Goal: Task Accomplishment & Management: Manage account settings

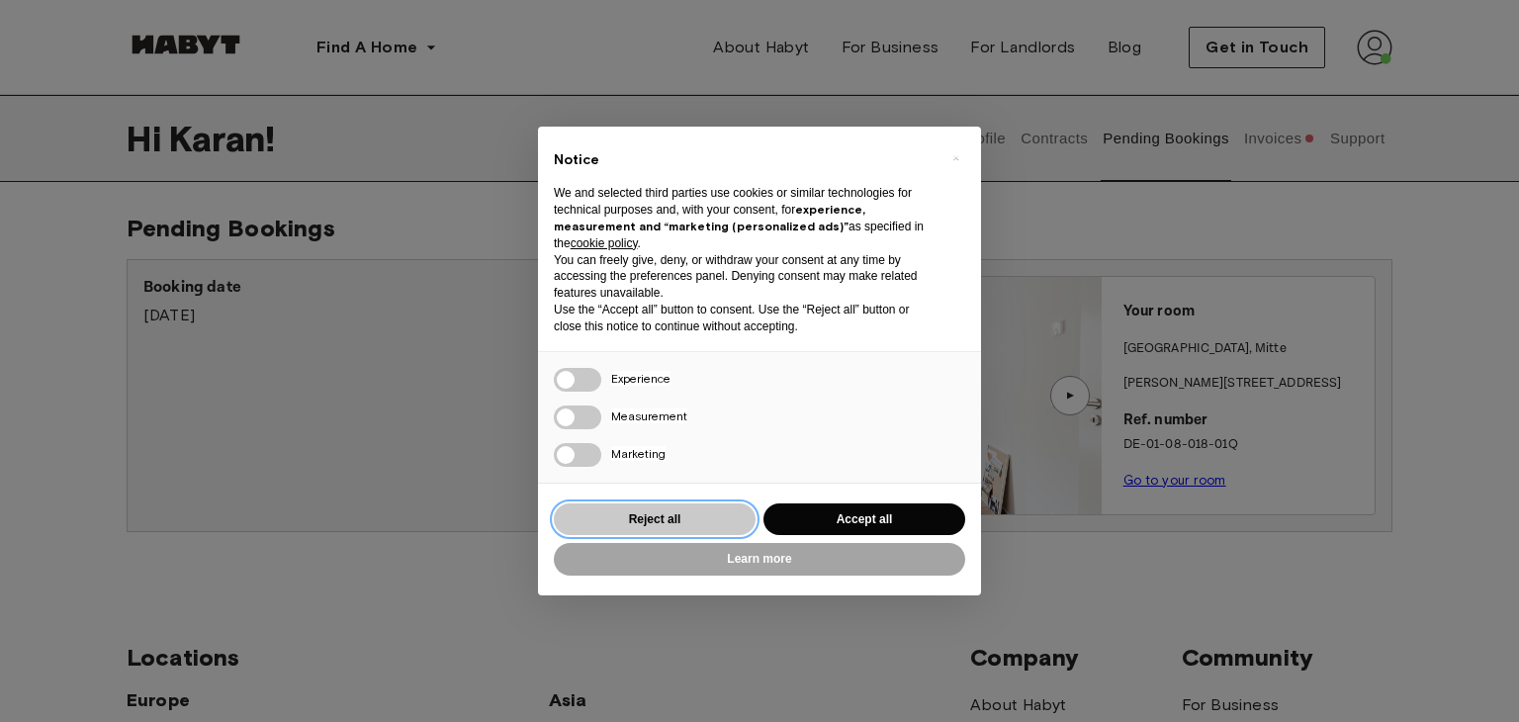
click at [680, 512] on button "Reject all" at bounding box center [655, 519] width 202 height 33
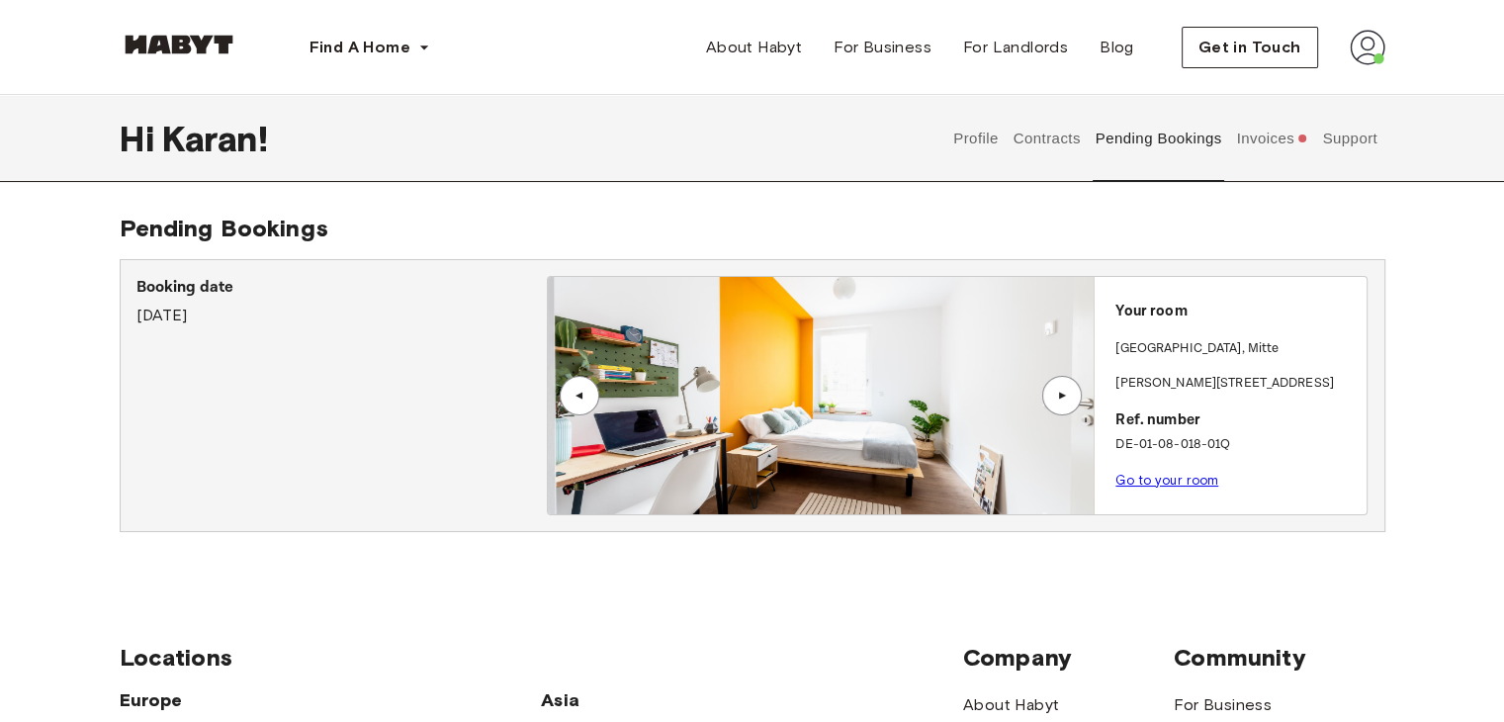
click at [1053, 388] on div "▲" at bounding box center [1062, 396] width 40 height 40
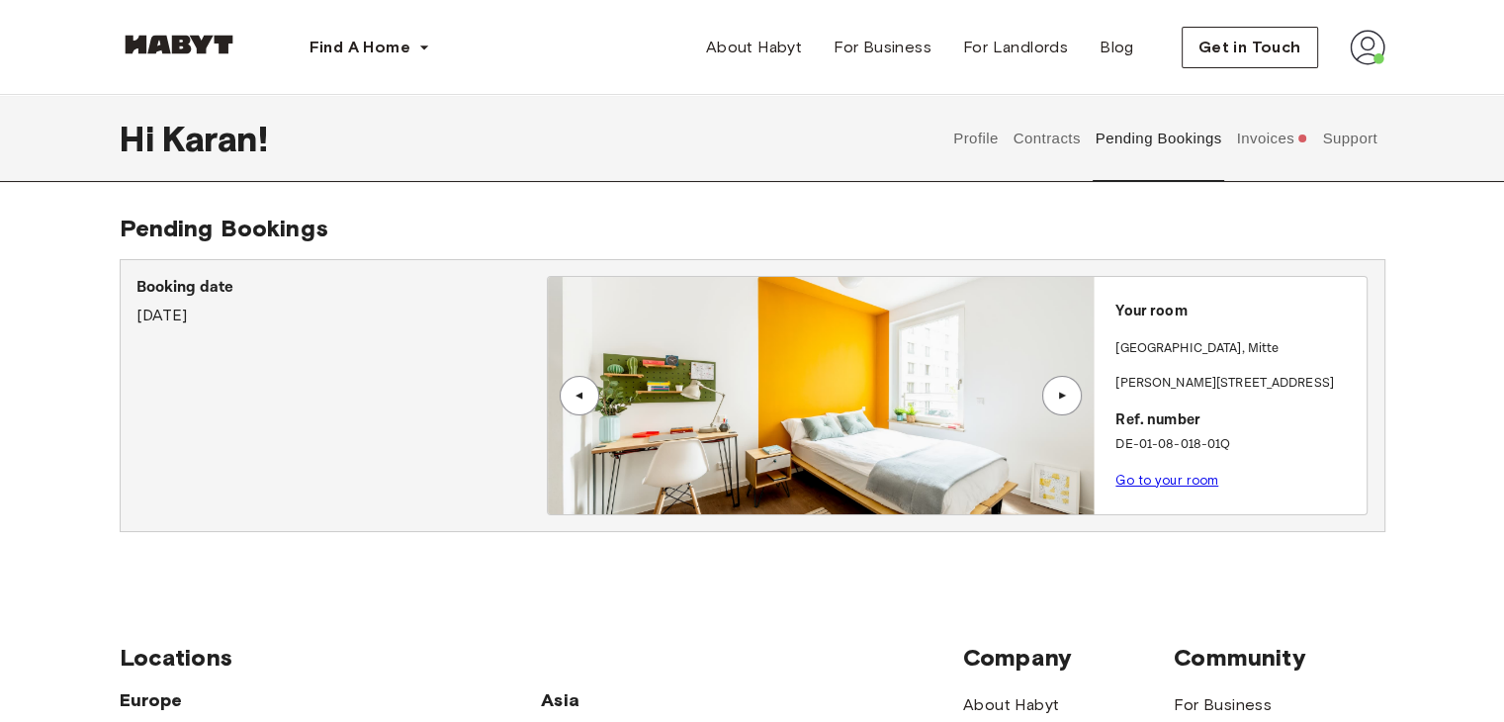
click at [1053, 388] on div "▲" at bounding box center [1062, 396] width 40 height 40
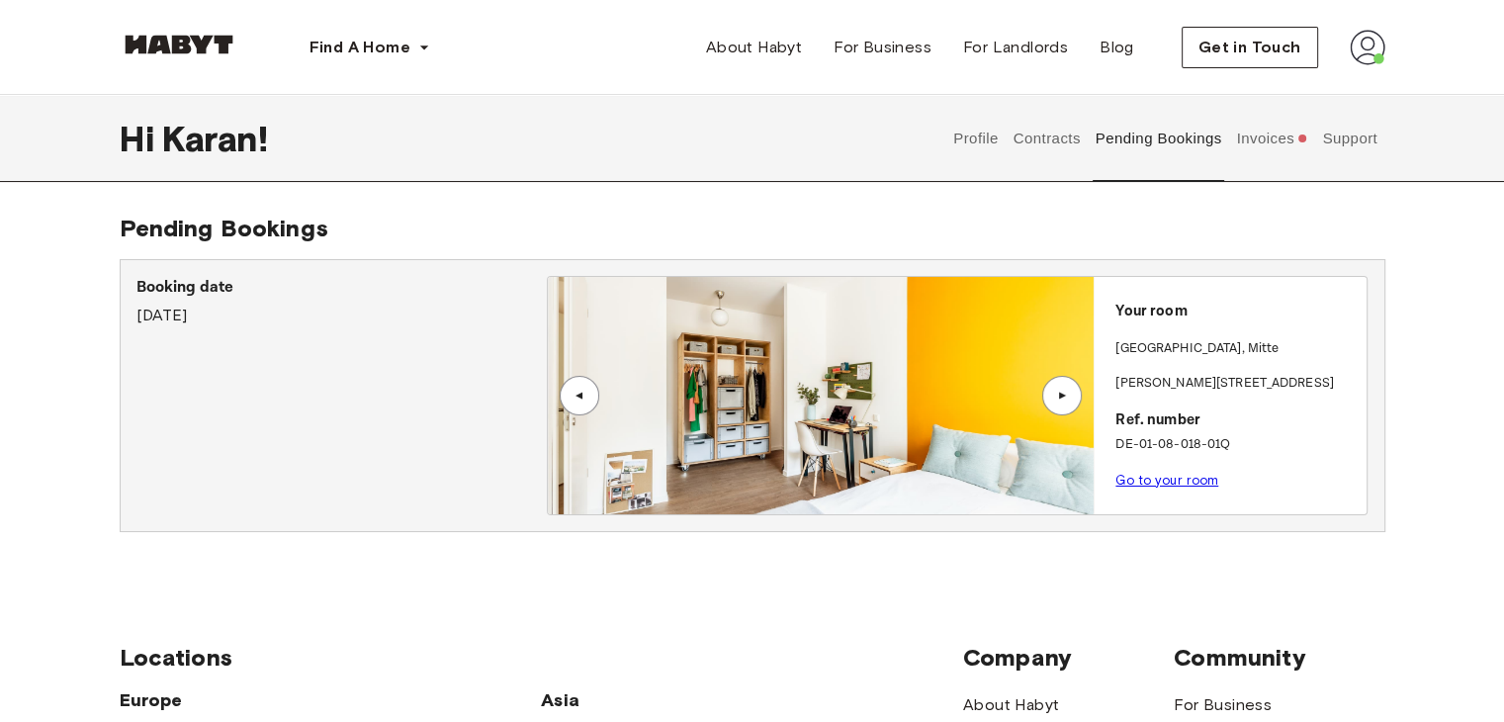
click at [1053, 388] on div "▲" at bounding box center [1062, 396] width 40 height 40
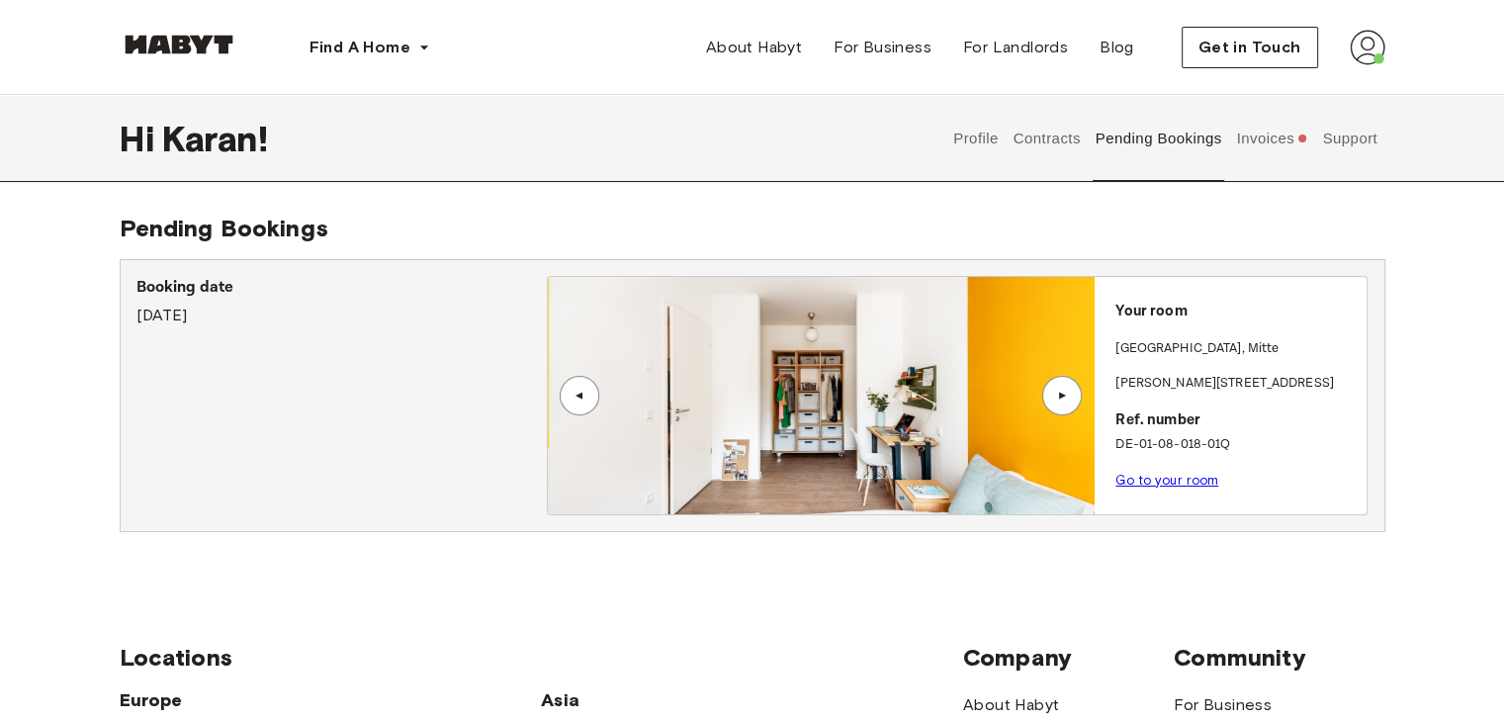
click at [1053, 388] on div "▲" at bounding box center [1062, 396] width 40 height 40
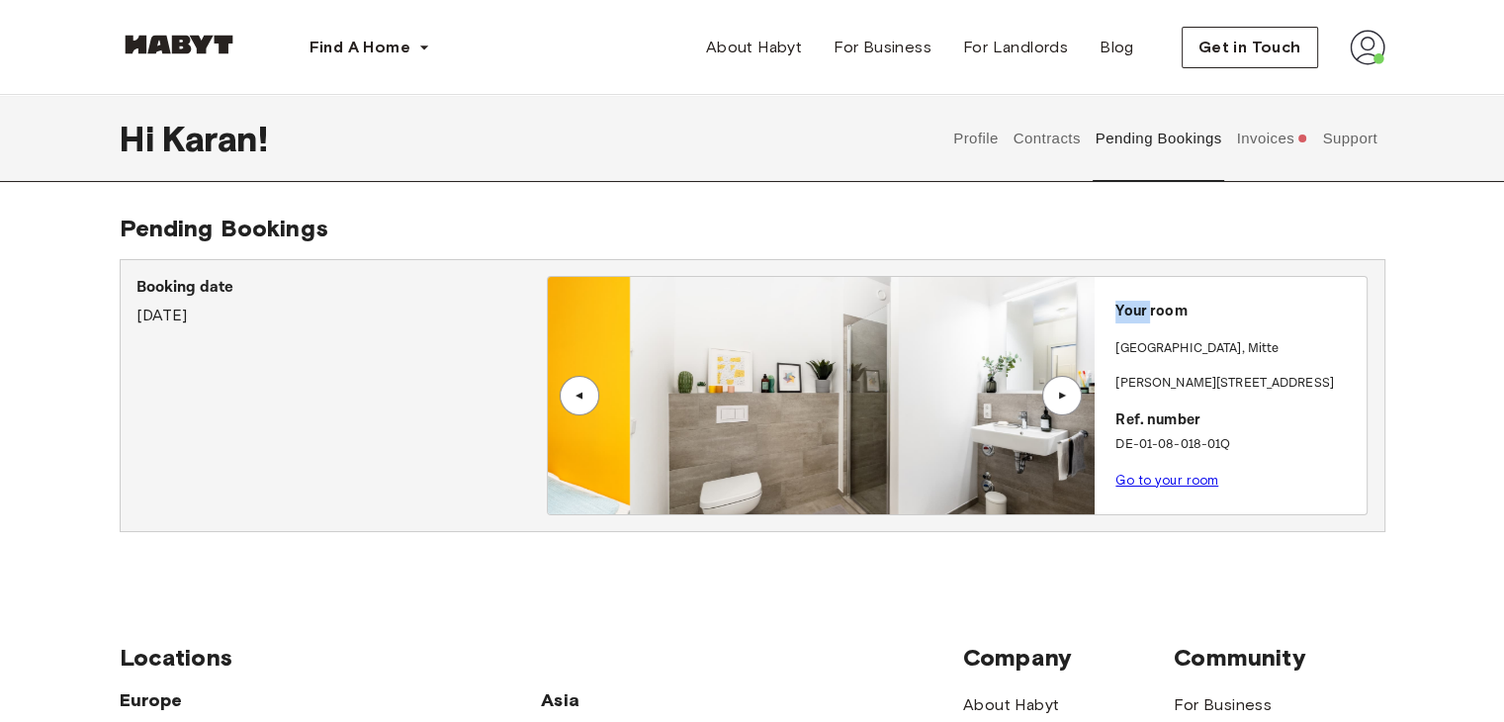
click at [1053, 388] on div "▲" at bounding box center [1062, 396] width 40 height 40
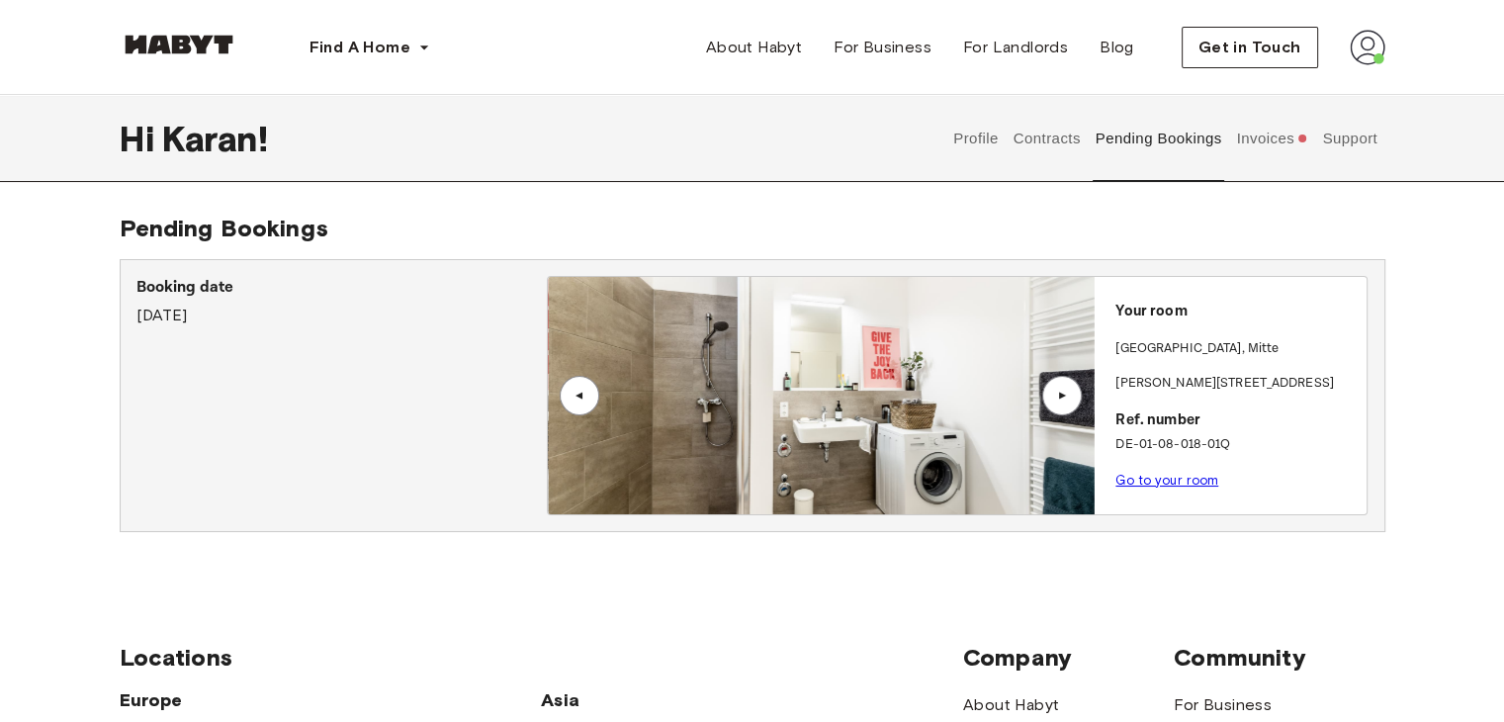
click at [1053, 388] on div "▲" at bounding box center [1062, 396] width 40 height 40
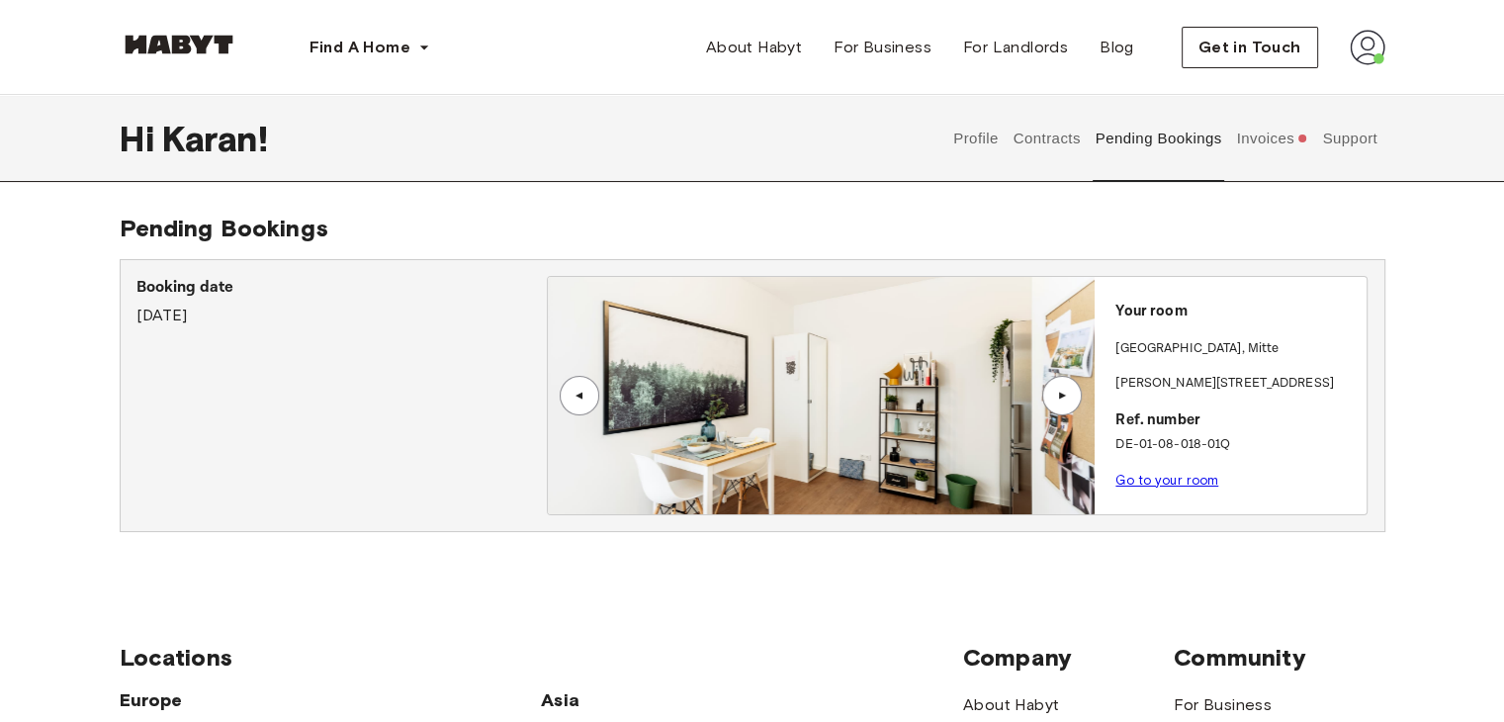
click at [1053, 388] on div "▲" at bounding box center [1062, 396] width 40 height 40
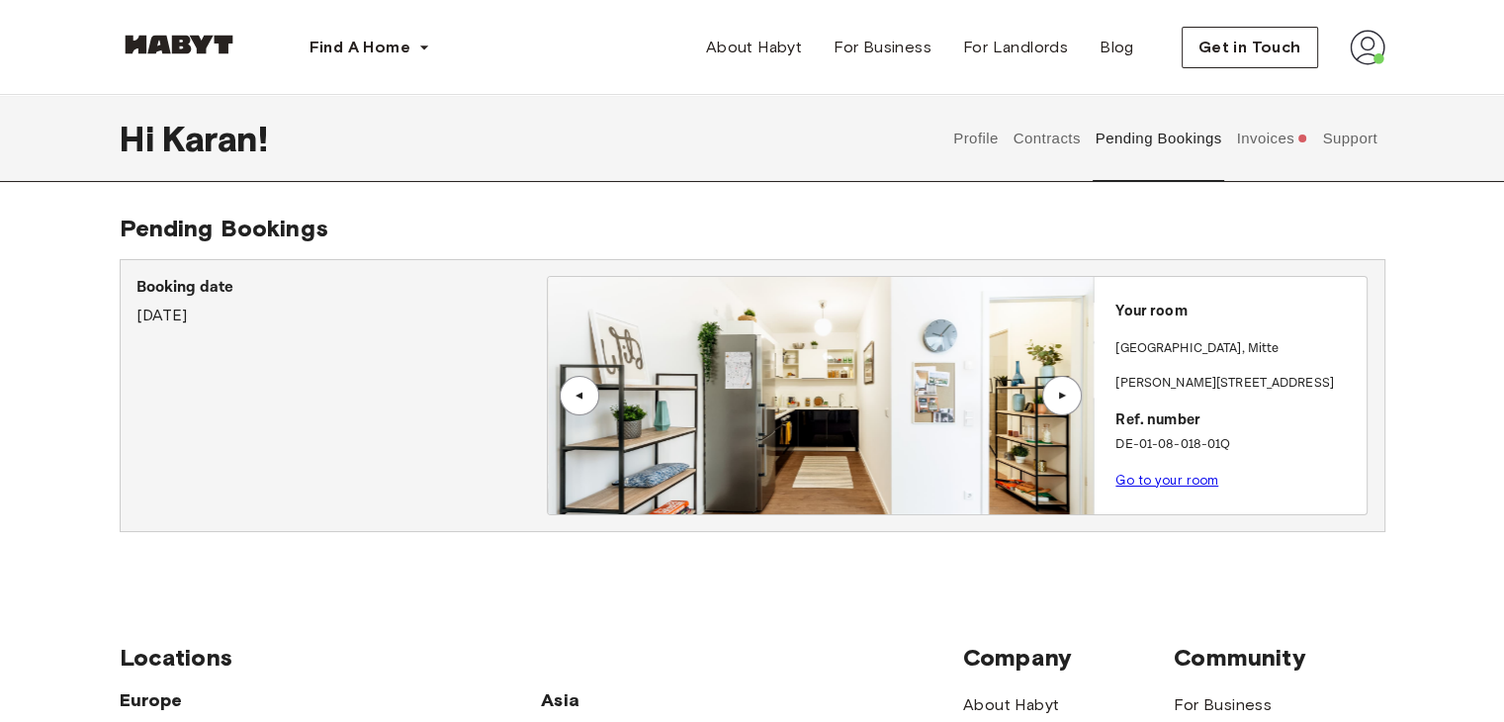
click at [1271, 140] on button "Invoices" at bounding box center [1272, 138] width 76 height 87
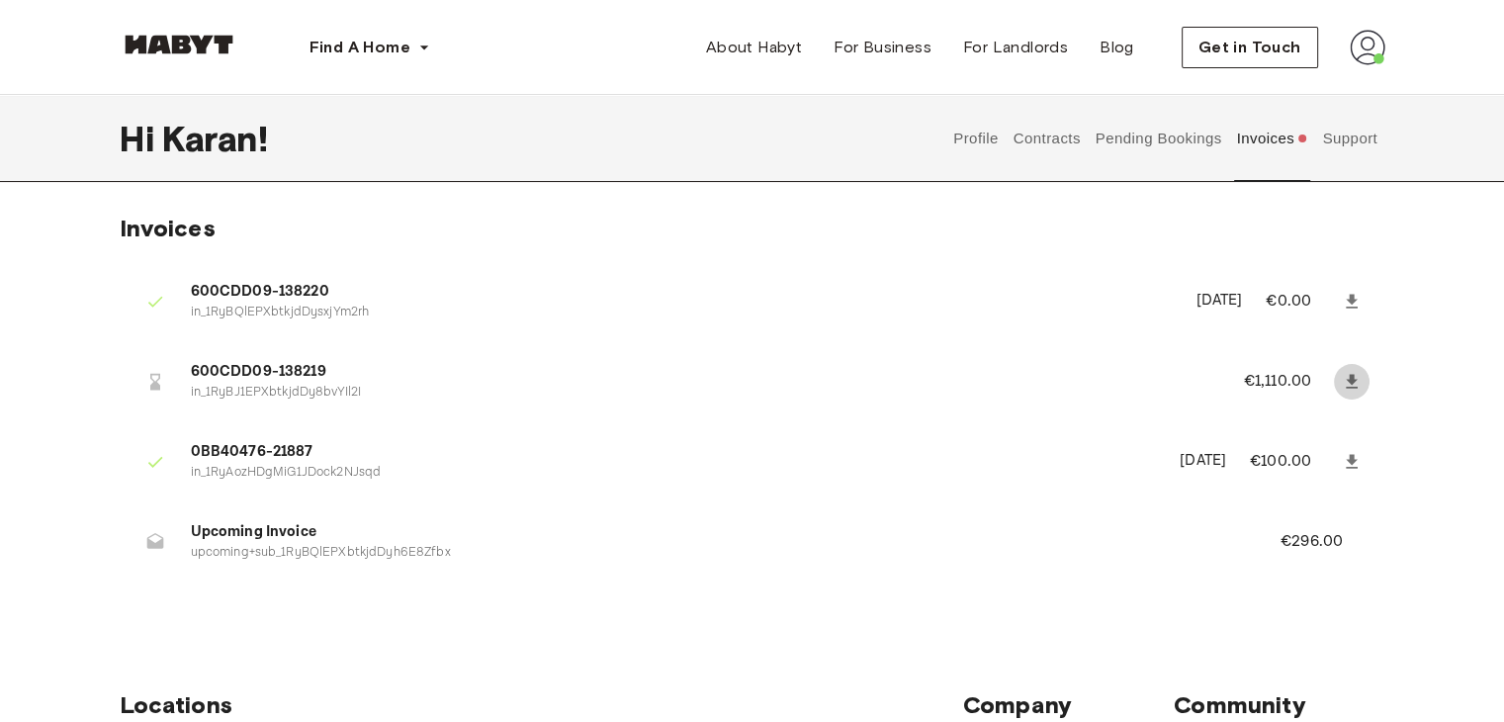
click at [1361, 385] on link at bounding box center [1352, 382] width 36 height 36
